Goal: Task Accomplishment & Management: Use online tool/utility

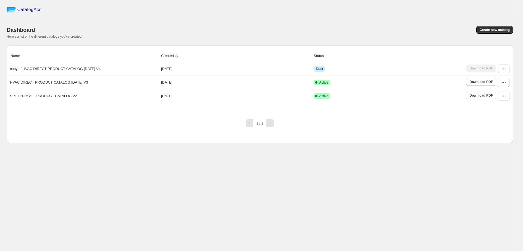
click at [372, 4] on div "CatalogAce" at bounding box center [260, 9] width 520 height 19
click at [505, 68] on icon "button" at bounding box center [504, 69] width 6 height 6
click at [504, 111] on span "Edit" at bounding box center [501, 110] width 28 height 6
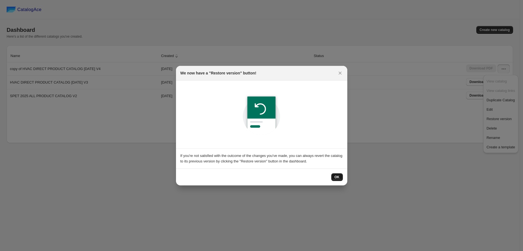
drag, startPoint x: 336, startPoint y: 176, endPoint x: 341, endPoint y: 177, distance: 4.4
click at [336, 176] on span "OK" at bounding box center [337, 177] width 5 height 4
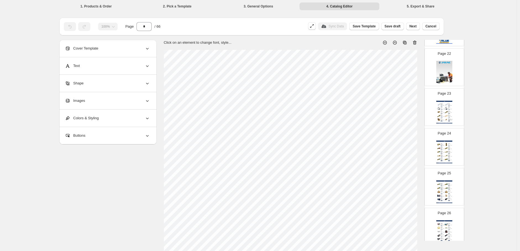
scroll to position [768, 0]
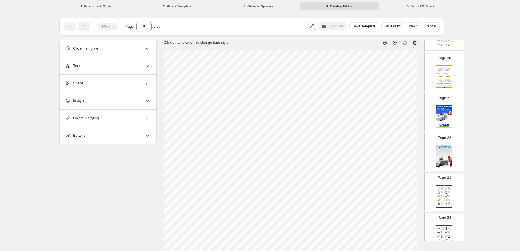
click at [447, 153] on img at bounding box center [444, 156] width 16 height 23
type input "**"
click at [113, 105] on div "Images" at bounding box center [107, 100] width 85 height 17
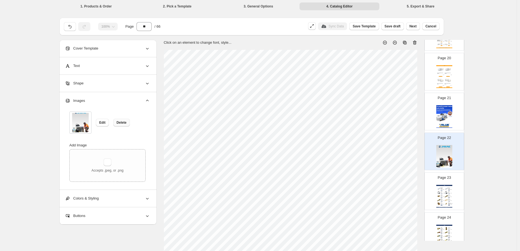
click at [126, 119] on button "Delete" at bounding box center [121, 123] width 17 height 8
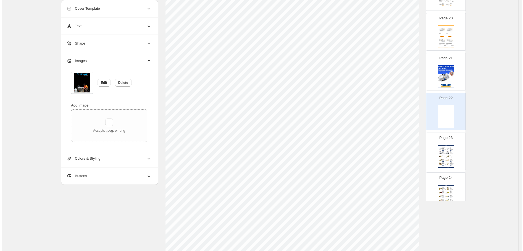
scroll to position [0, 0]
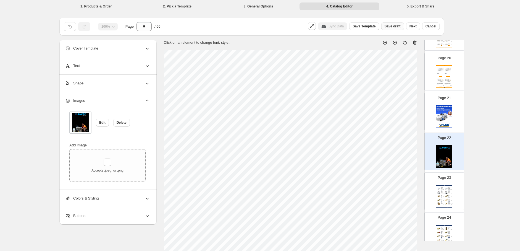
click at [397, 26] on span "Save draft" at bounding box center [393, 26] width 16 height 4
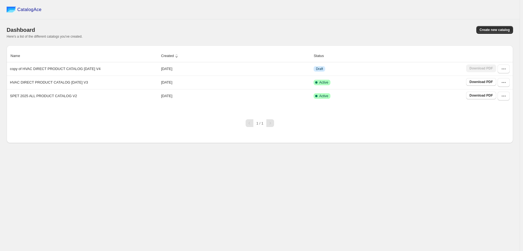
click at [367, 156] on div "CatalogAce Dashboard Create new catalog Here's a list of the different catalogs…" at bounding box center [260, 125] width 520 height 251
